Goal: Information Seeking & Learning: Learn about a topic

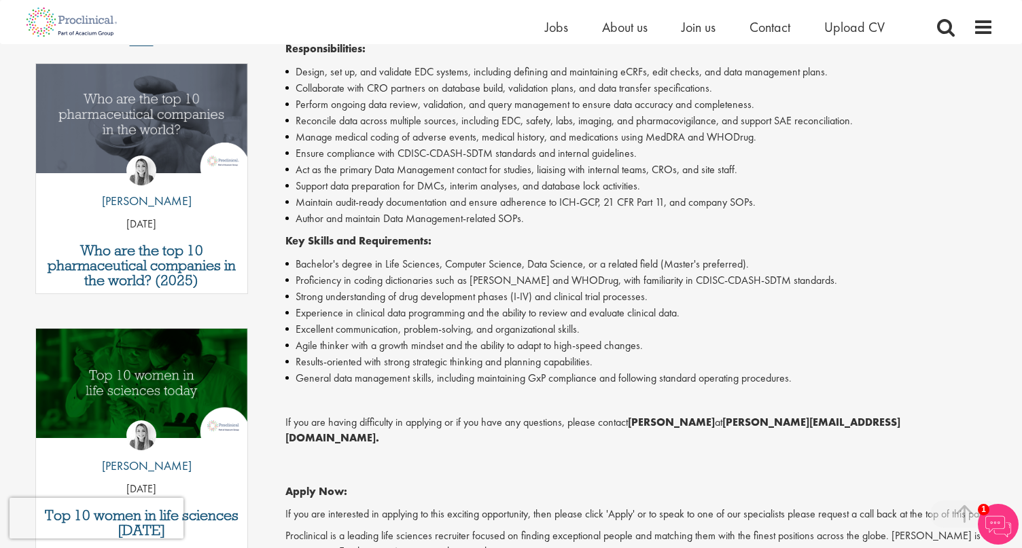
click at [698, 313] on li "Experience in clinical data programming and the ability to review and evaluate …" at bounding box center [639, 313] width 709 height 16
drag, startPoint x: 803, startPoint y: 281, endPoint x: 585, endPoint y: 284, distance: 218.1
click at [584, 285] on li "Proficiency in coding dictionaries such as [PERSON_NAME] and WHODrug, with fami…" at bounding box center [639, 280] width 709 height 16
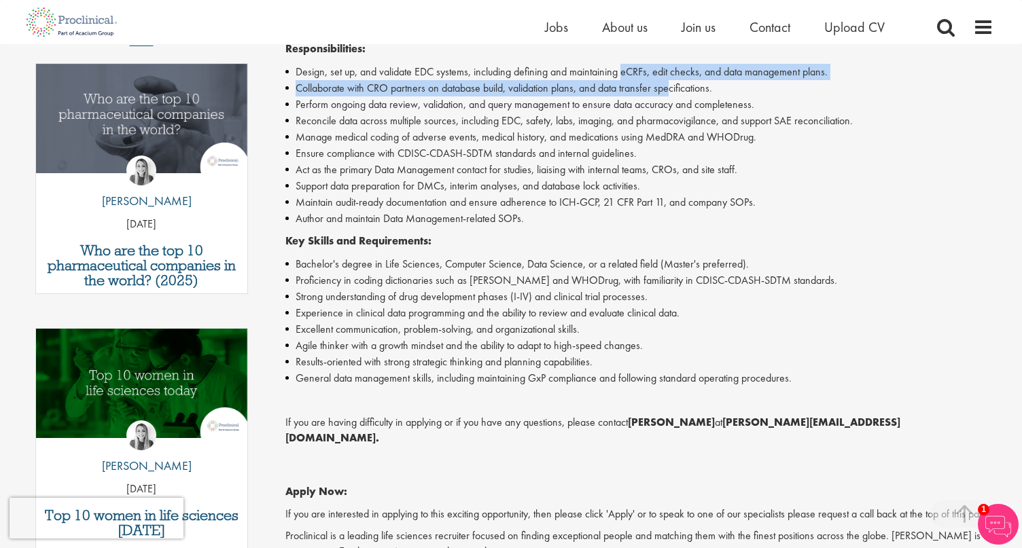
drag, startPoint x: 624, startPoint y: 73, endPoint x: 674, endPoint y: 80, distance: 50.8
click at [674, 80] on ul "Design, set up, and validate EDC systems, including defining and maintaining eC…" at bounding box center [639, 145] width 709 height 163
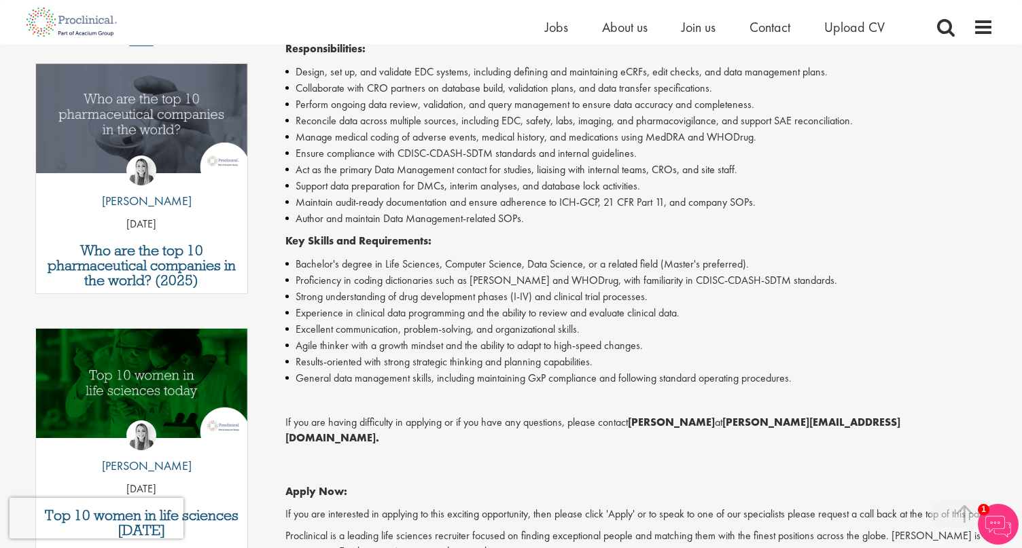
click at [386, 78] on li "Design, set up, and validate EDC systems, including defining and maintaining eC…" at bounding box center [639, 72] width 709 height 16
drag, startPoint x: 300, startPoint y: 136, endPoint x: 433, endPoint y: 134, distance: 132.5
click at [433, 135] on li "Manage medical coding of adverse events, medical history, and medications using…" at bounding box center [639, 137] width 709 height 16
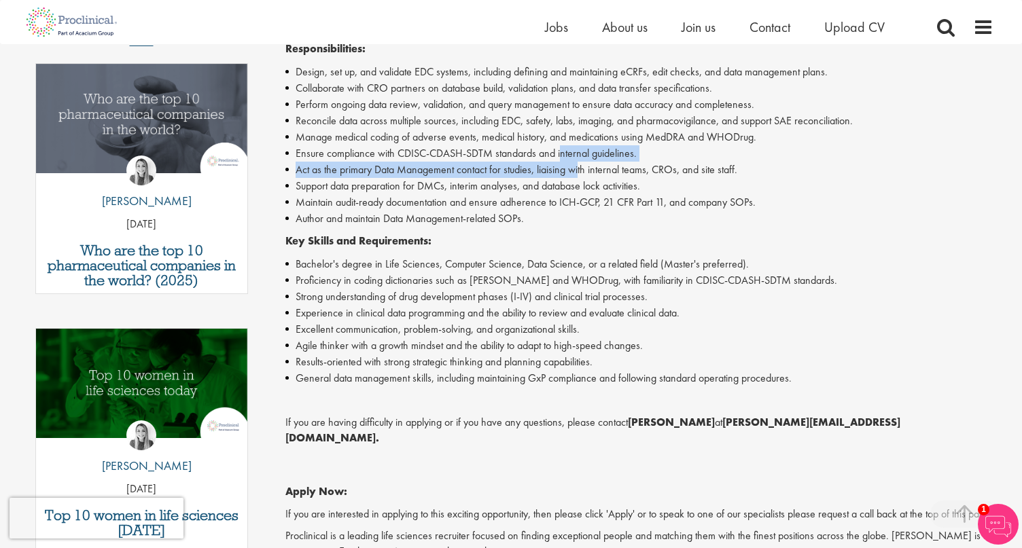
drag, startPoint x: 297, startPoint y: 170, endPoint x: 579, endPoint y: 171, distance: 282.6
click at [579, 171] on li "Act as the primary Data Management contact for studies, liaising with internal …" at bounding box center [639, 170] width 709 height 16
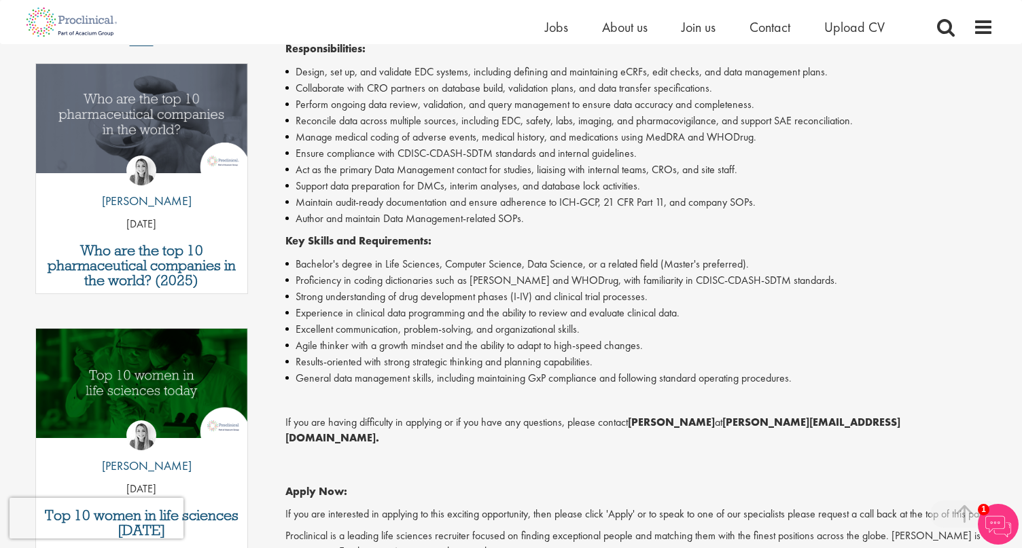
click at [346, 185] on li "Support data preparation for DMCs, interim analyses, and database lock activiti…" at bounding box center [639, 186] width 709 height 16
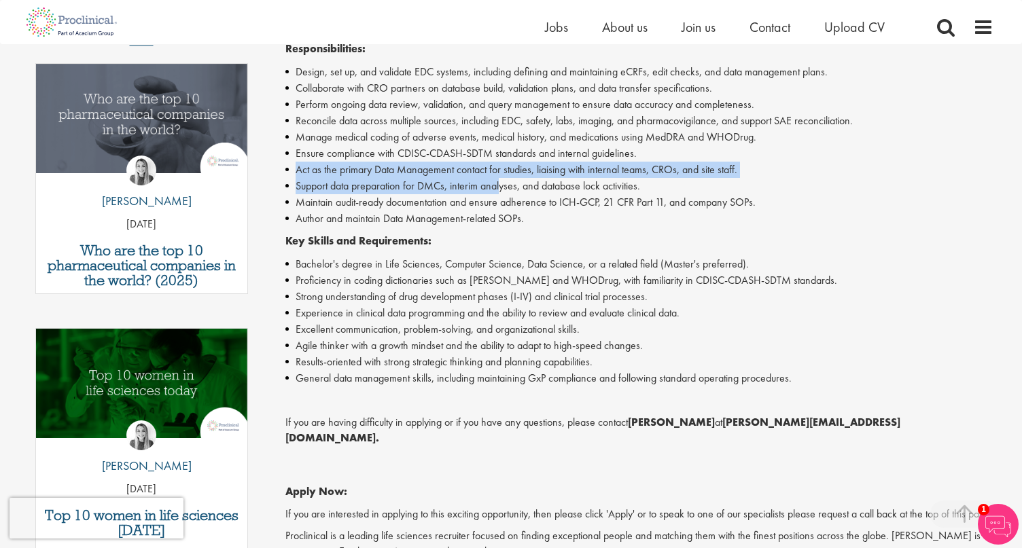
drag, startPoint x: 297, startPoint y: 168, endPoint x: 502, endPoint y: 178, distance: 205.4
click at [502, 178] on ul "Design, set up, and validate EDC systems, including defining and maintaining eC…" at bounding box center [639, 145] width 709 height 163
click at [395, 190] on li "Support data preparation for DMCs, interim analyses, and database lock activiti…" at bounding box center [639, 186] width 709 height 16
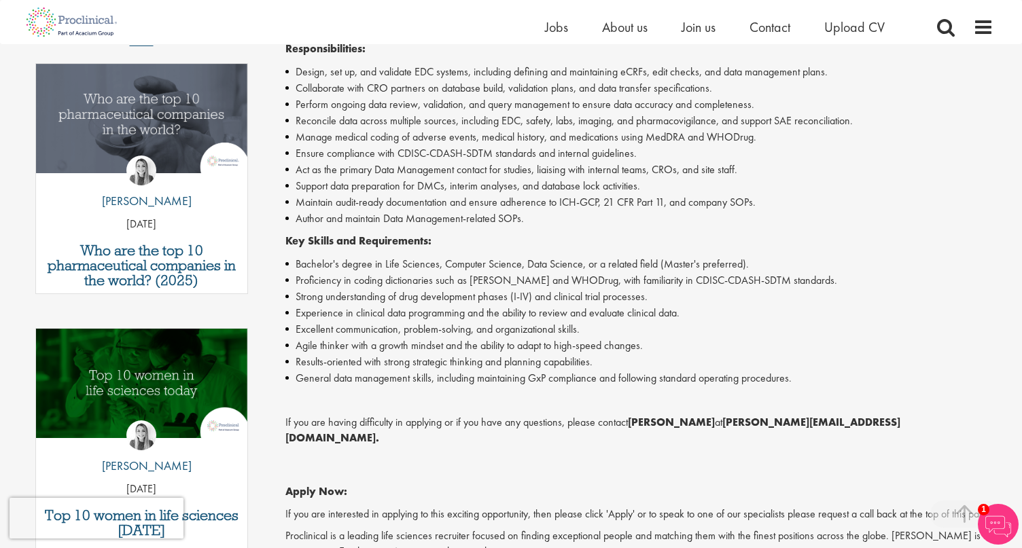
click at [416, 185] on li "Support data preparation for DMCs, interim analyses, and database lock activiti…" at bounding box center [639, 186] width 709 height 16
drag, startPoint x: 503, startPoint y: 124, endPoint x: 654, endPoint y: 120, distance: 150.9
click at [654, 120] on li "Reconcile data across multiple sources, including EDC, safety, labs, imaging, a…" at bounding box center [639, 121] width 709 height 16
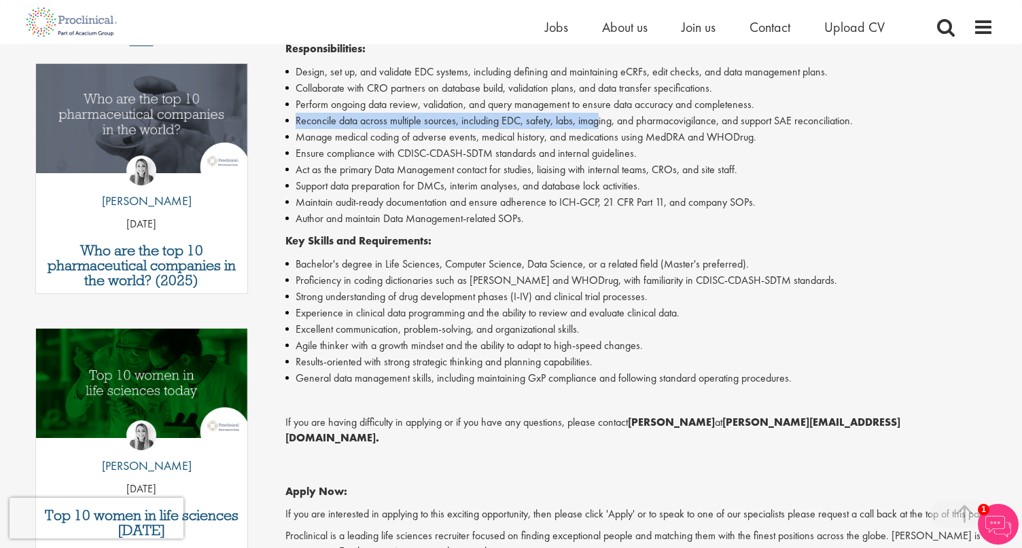
drag, startPoint x: 655, startPoint y: 120, endPoint x: 601, endPoint y: 124, distance: 54.5
click at [601, 124] on li "Reconcile data across multiple sources, including EDC, safety, labs, imaging, a…" at bounding box center [639, 121] width 709 height 16
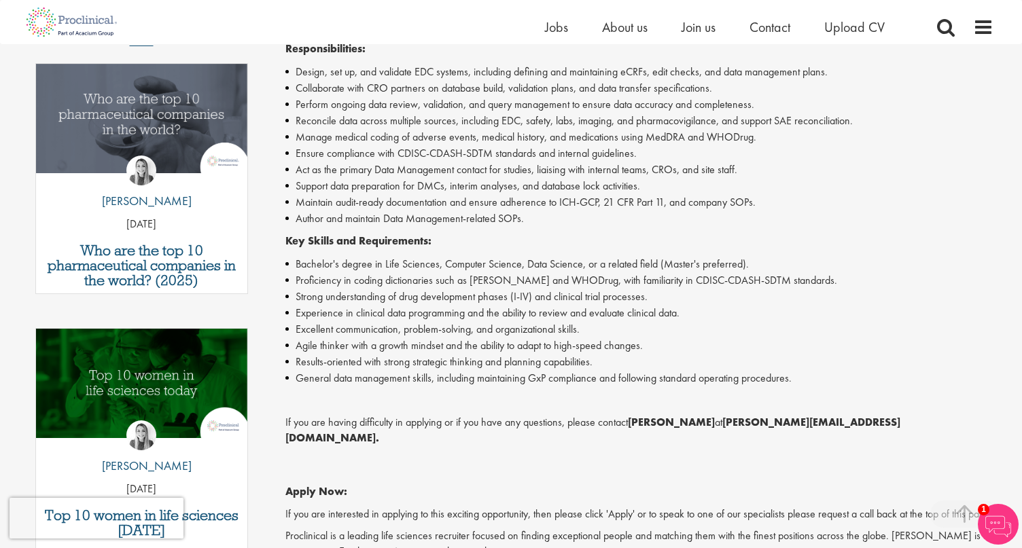
click at [298, 124] on li "Reconcile data across multiple sources, including EDC, safety, labs, imaging, a…" at bounding box center [639, 121] width 709 height 16
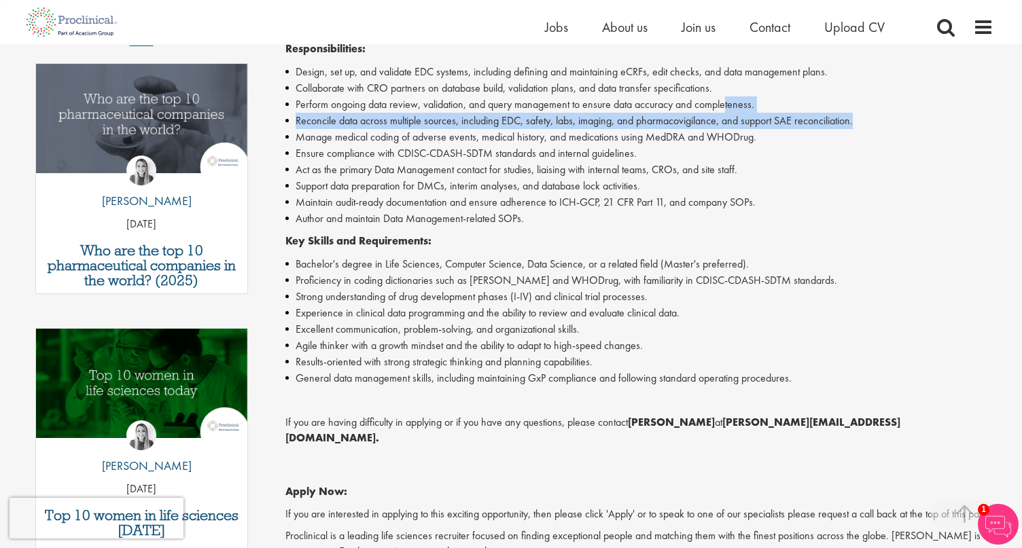
drag, startPoint x: 296, startPoint y: 120, endPoint x: 866, endPoint y: 125, distance: 569.3
click at [866, 125] on li "Reconcile data across multiple sources, including EDC, safety, labs, imaging, a…" at bounding box center [639, 121] width 709 height 16
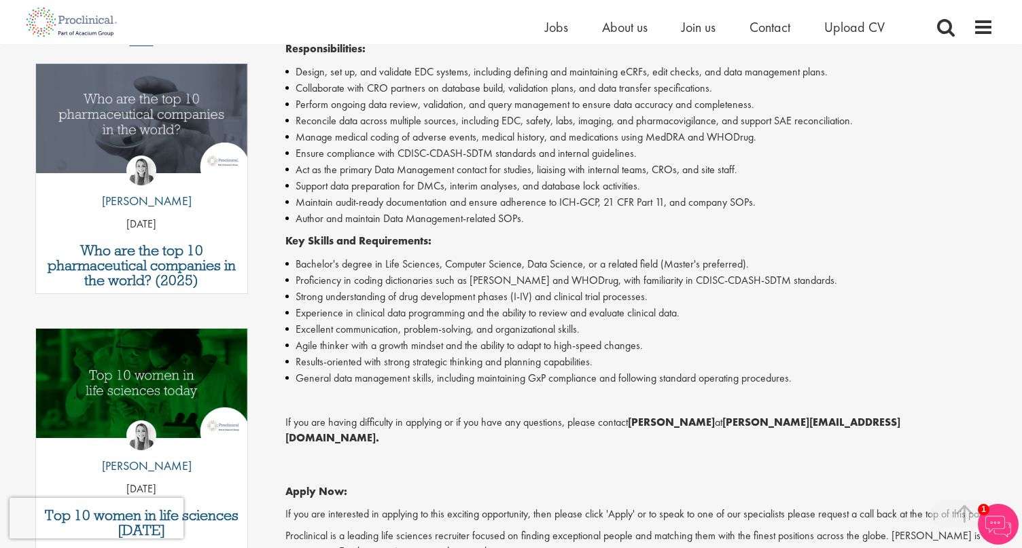
click at [728, 121] on li "Reconcile data across multiple sources, including EDC, safety, labs, imaging, a…" at bounding box center [639, 121] width 709 height 16
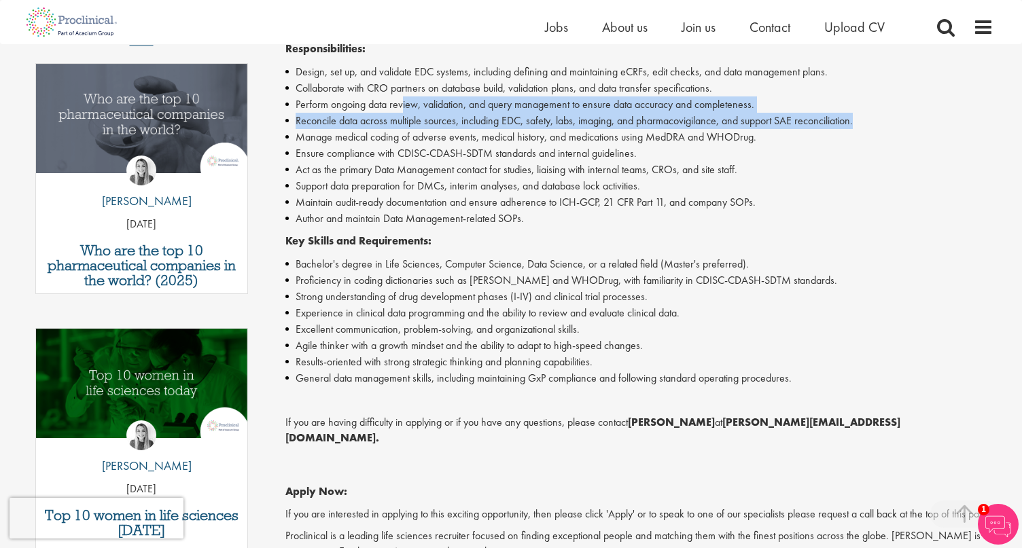
drag, startPoint x: 295, startPoint y: 118, endPoint x: 875, endPoint y: 125, distance: 580.2
click at [875, 125] on li "Reconcile data across multiple sources, including EDC, safety, labs, imaging, a…" at bounding box center [639, 121] width 709 height 16
click at [298, 122] on li "Reconcile data across multiple sources, including EDC, safety, labs, imaging, a…" at bounding box center [639, 121] width 709 height 16
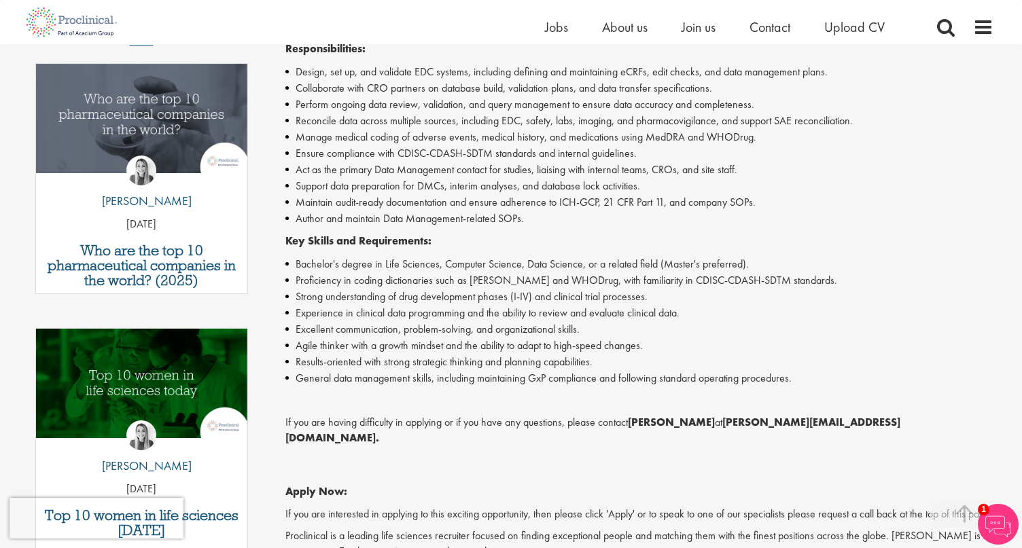
drag, startPoint x: 298, startPoint y: 122, endPoint x: 513, endPoint y: 113, distance: 215.6
click at [513, 113] on li "Reconcile data across multiple sources, including EDC, safety, labs, imaging, a…" at bounding box center [639, 121] width 709 height 16
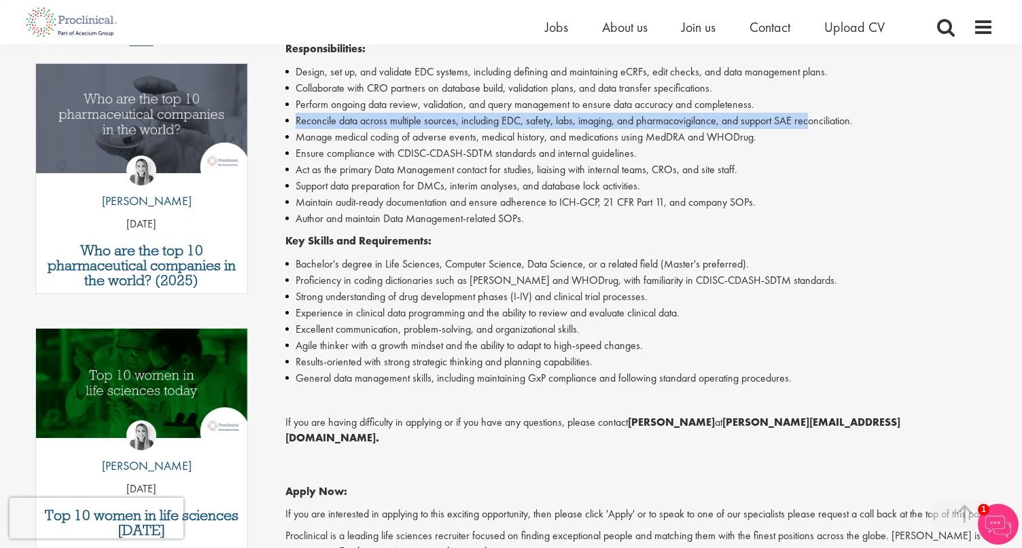
drag, startPoint x: 296, startPoint y: 121, endPoint x: 813, endPoint y: 124, distance: 517.7
click at [813, 124] on li "Reconcile data across multiple sources, including EDC, safety, labs, imaging, a…" at bounding box center [639, 121] width 709 height 16
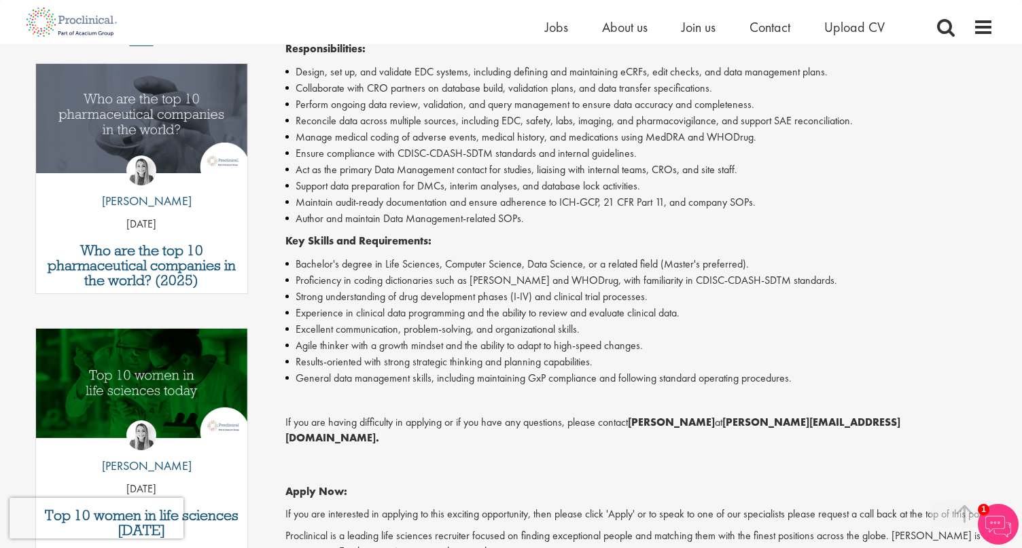
click at [539, 141] on li "Manage medical coding of adverse events, medical history, and medications using…" at bounding box center [639, 137] width 709 height 16
drag, startPoint x: 503, startPoint y: 121, endPoint x: 710, endPoint y: 122, distance: 206.5
click at [710, 122] on li "Reconcile data across multiple sources, including EDC, safety, labs, imaging, a…" at bounding box center [639, 121] width 709 height 16
click at [569, 116] on li "Reconcile data across multiple sources, including EDC, safety, labs, imaging, a…" at bounding box center [639, 121] width 709 height 16
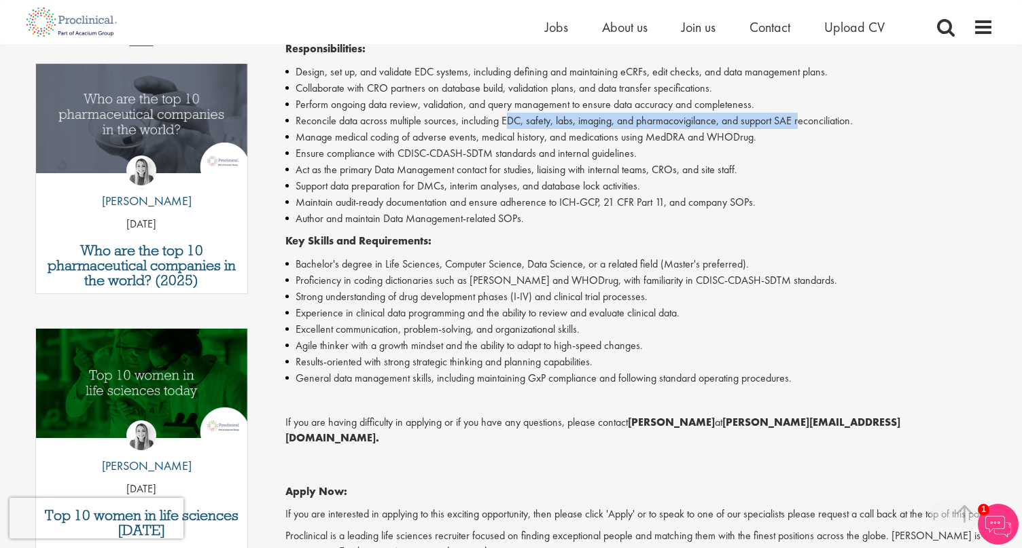
drag, startPoint x: 505, startPoint y: 120, endPoint x: 802, endPoint y: 120, distance: 296.9
click at [802, 120] on li "Reconcile data across multiple sources, including EDC, safety, labs, imaging, a…" at bounding box center [639, 121] width 709 height 16
drag, startPoint x: 861, startPoint y: 124, endPoint x: 500, endPoint y: 124, distance: 360.7
click at [499, 124] on li "Reconcile data across multiple sources, including EDC, safety, labs, imaging, a…" at bounding box center [639, 121] width 709 height 16
